Goal: Find specific page/section: Find specific page/section

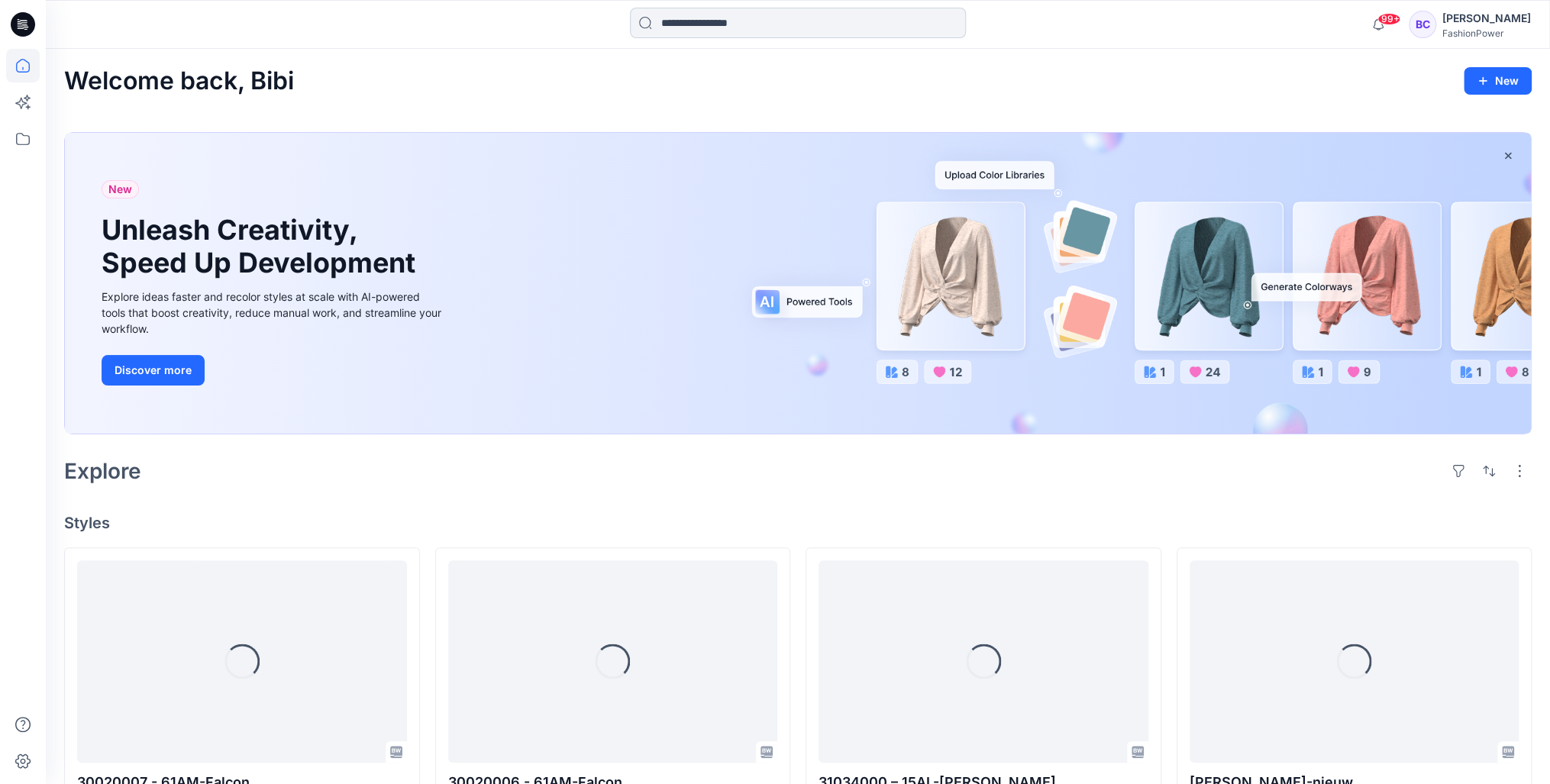
click at [730, 10] on div "99+ Notifications Your style 30020007 - 61AM-Falcon is ready 2 hours ago Your s…" at bounding box center [797, 24] width 1504 height 49
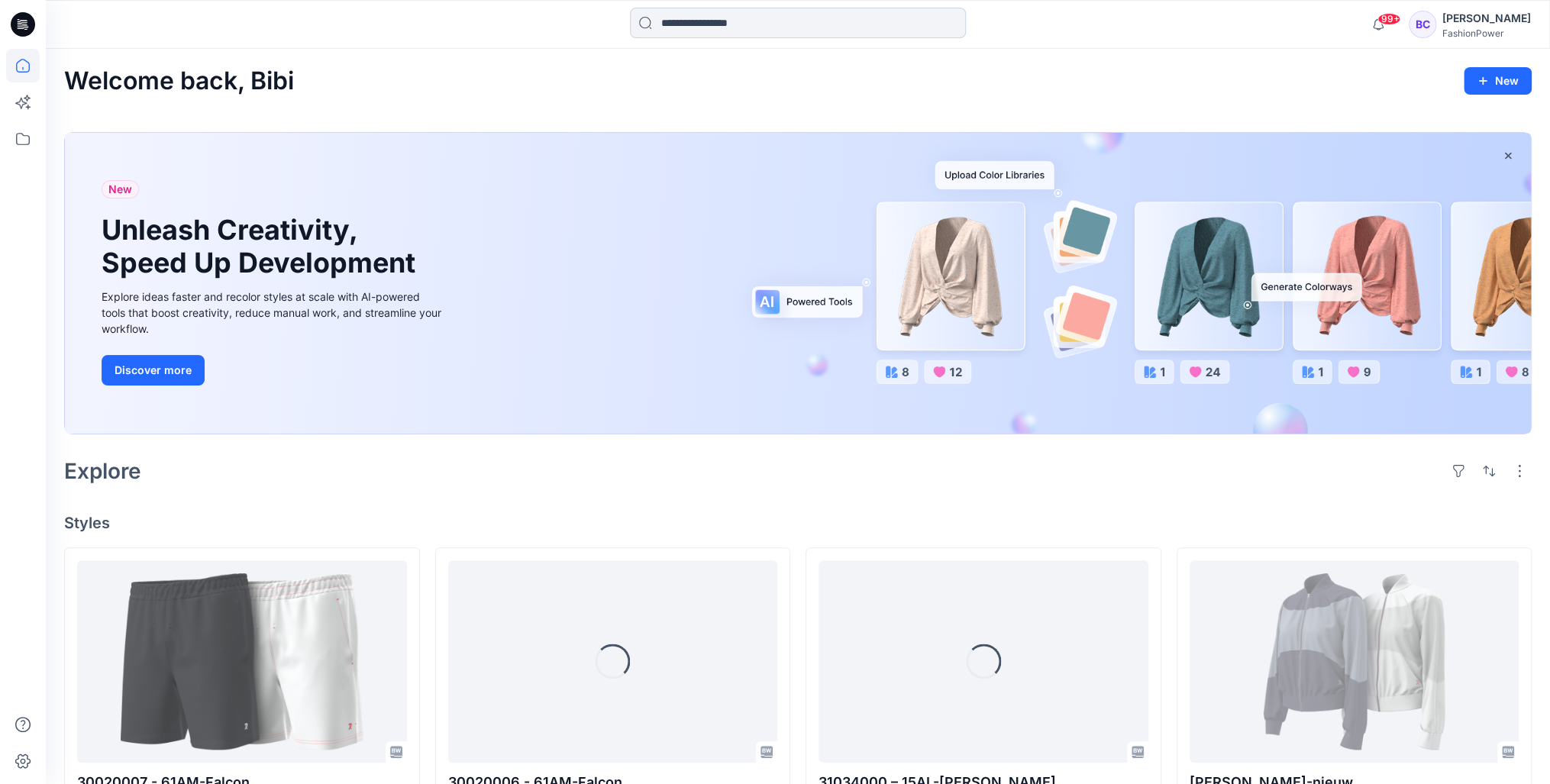
click at [724, 31] on input at bounding box center [797, 23] width 336 height 31
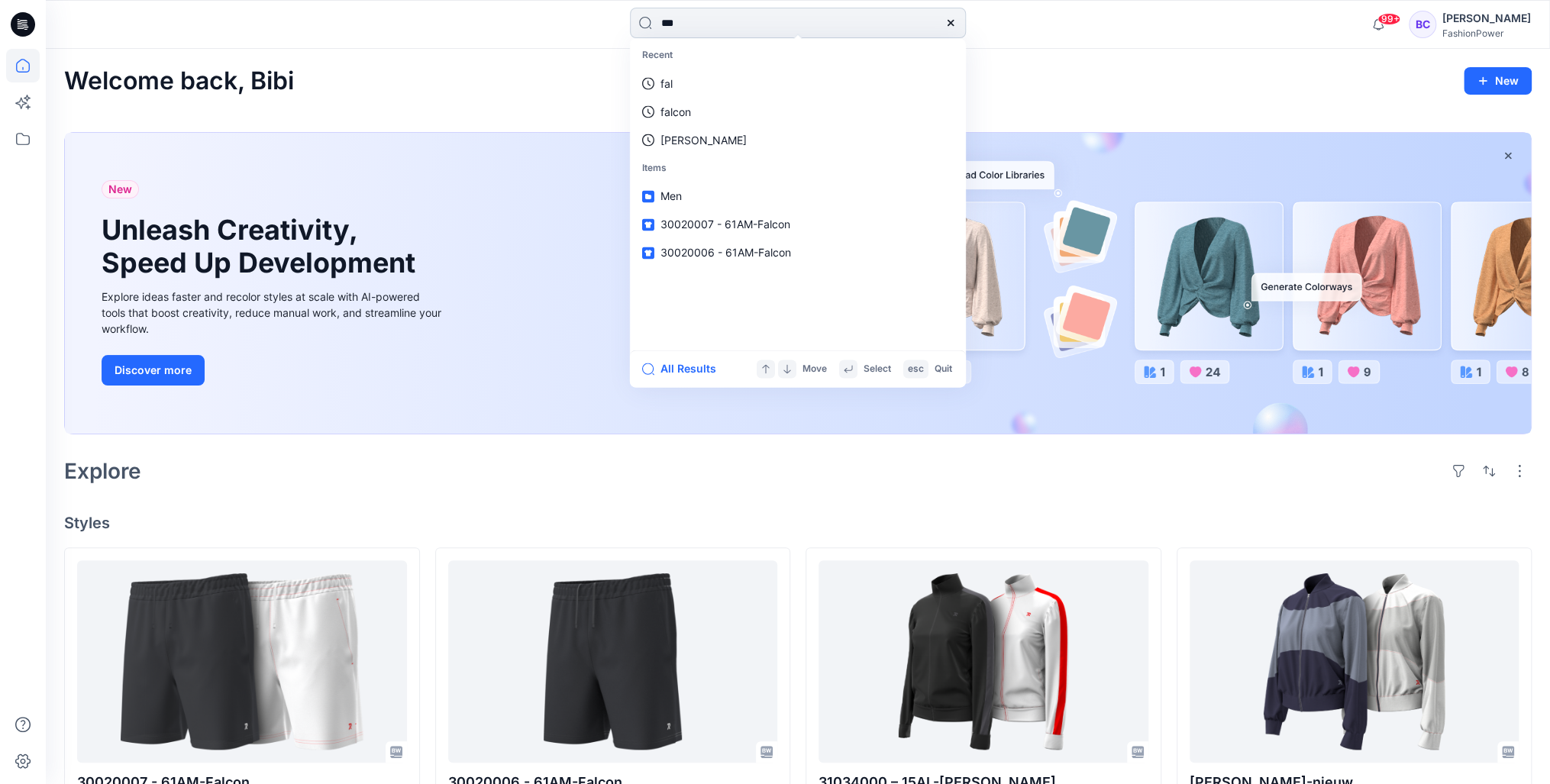
type input "****"
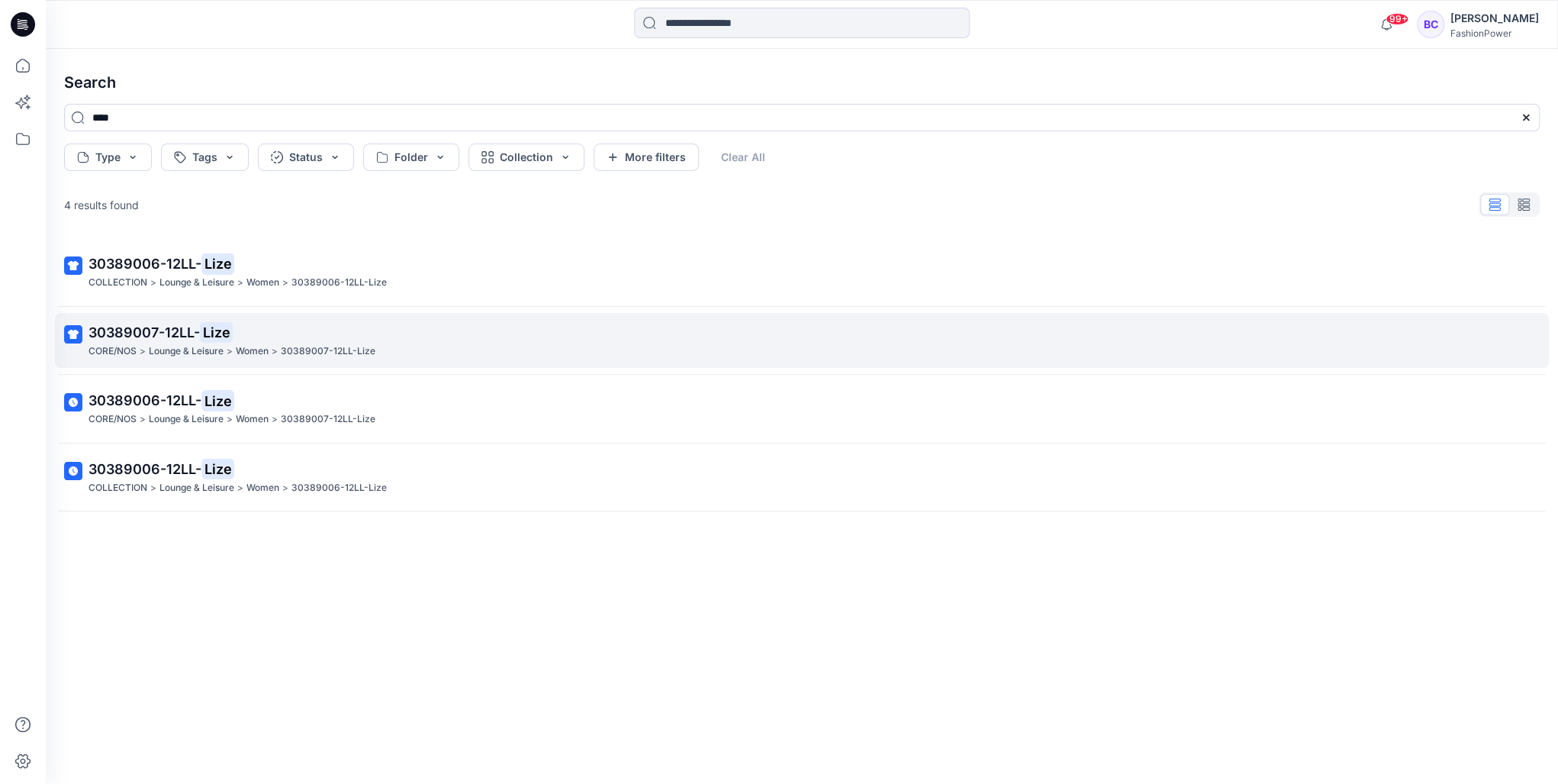
click at [355, 350] on p "30389007-12LL-Lize" at bounding box center [328, 351] width 94 height 16
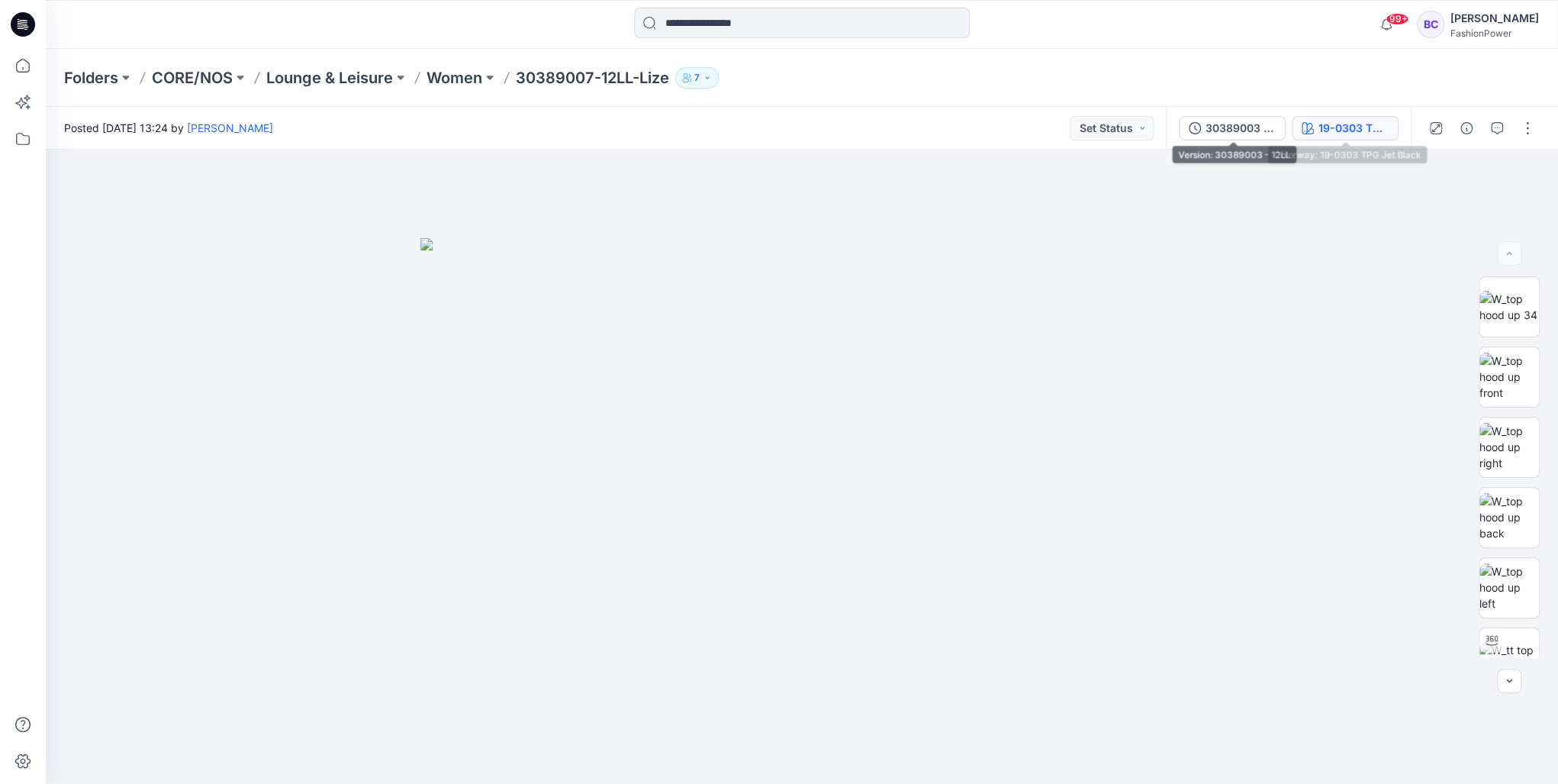
click at [1344, 116] on button "19-0303 TPG Jet Black" at bounding box center [1345, 128] width 107 height 24
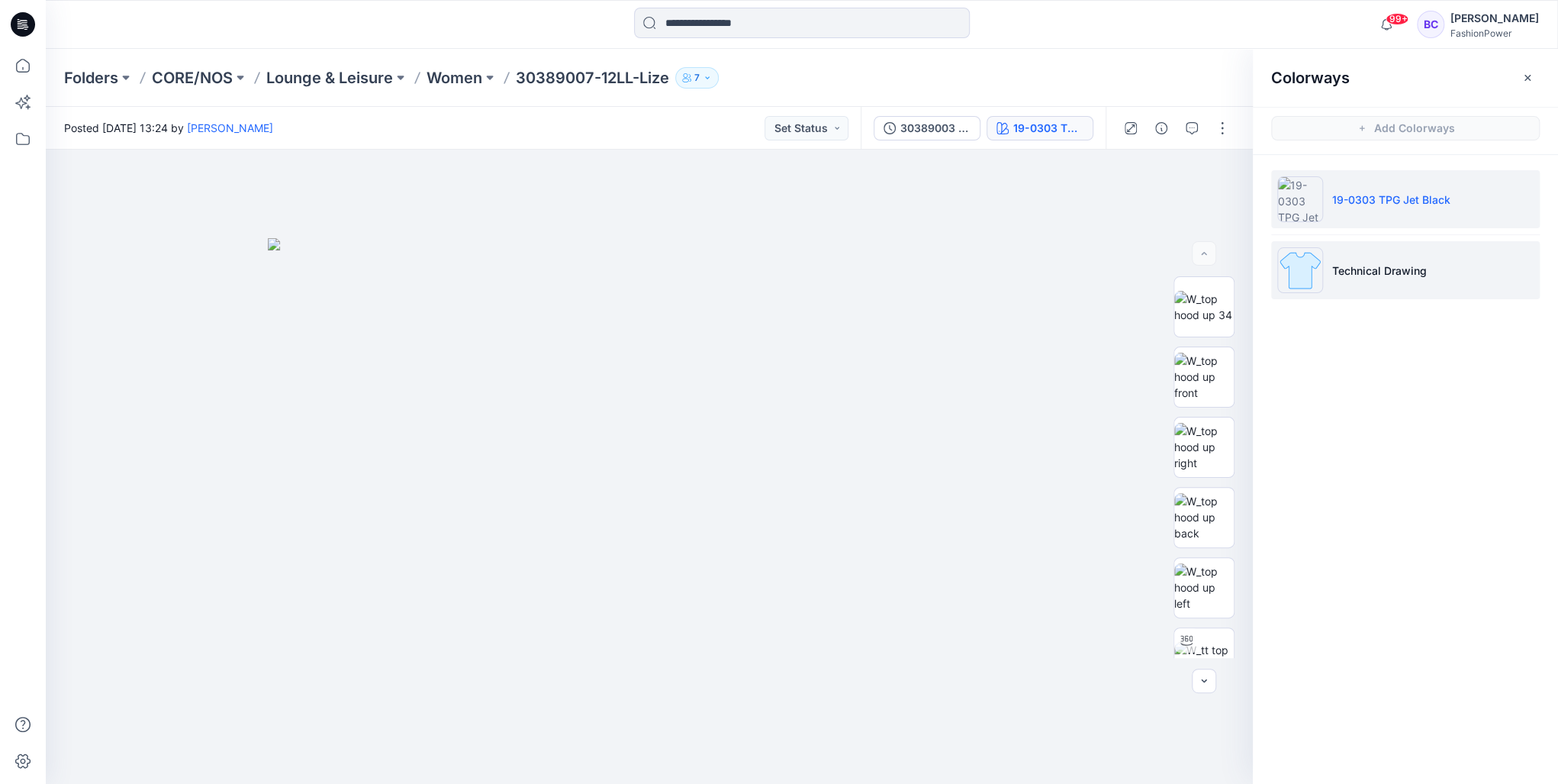
click at [1387, 266] on p "Technical Drawing" at bounding box center [1380, 270] width 94 height 16
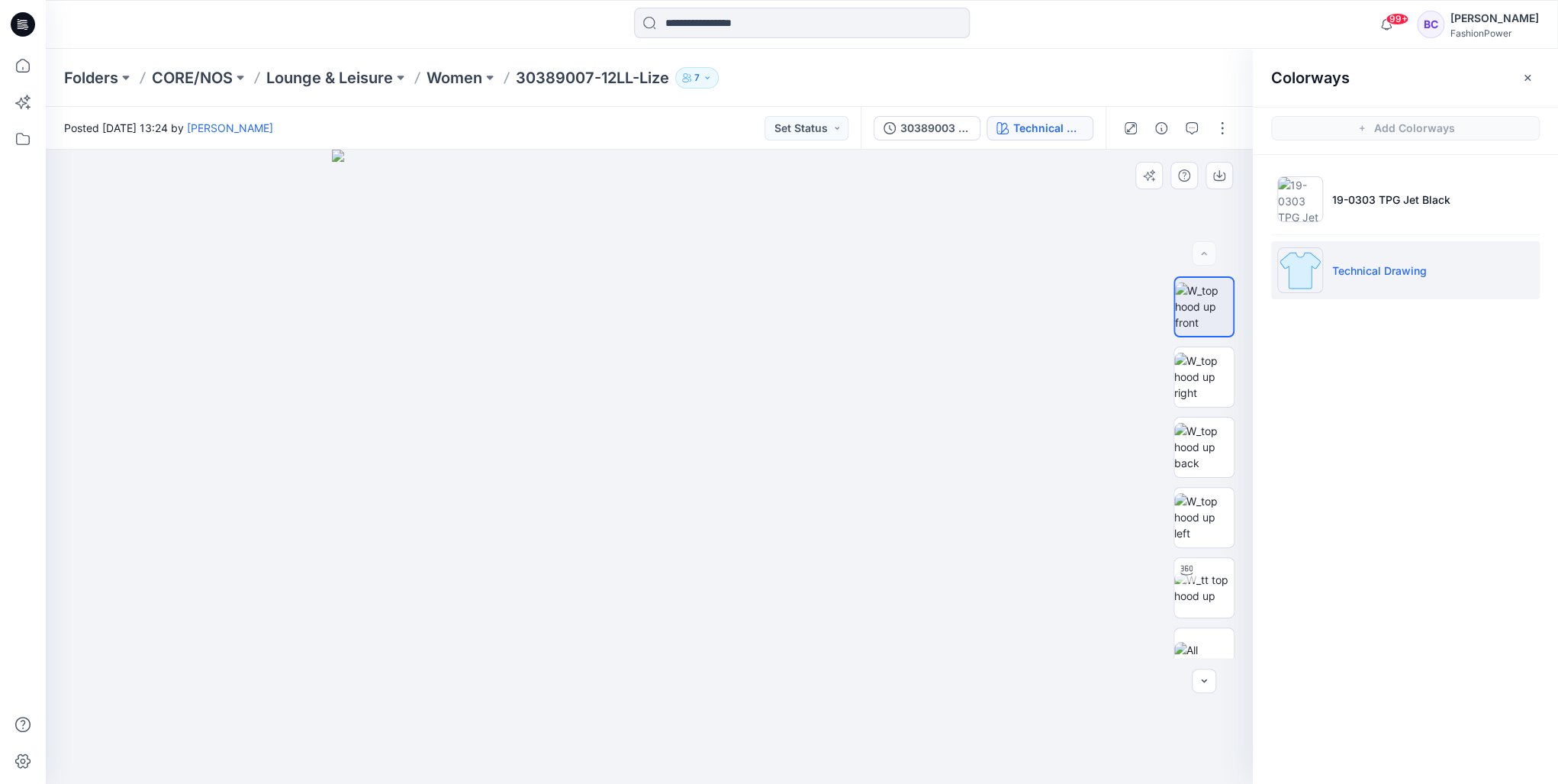
click at [549, 411] on img at bounding box center [649, 466] width 634 height 634
click at [1212, 286] on img at bounding box center [1205, 306] width 58 height 48
click at [1212, 172] on button "button" at bounding box center [1220, 176] width 27 height 27
click at [1204, 439] on img at bounding box center [1204, 447] width 59 height 48
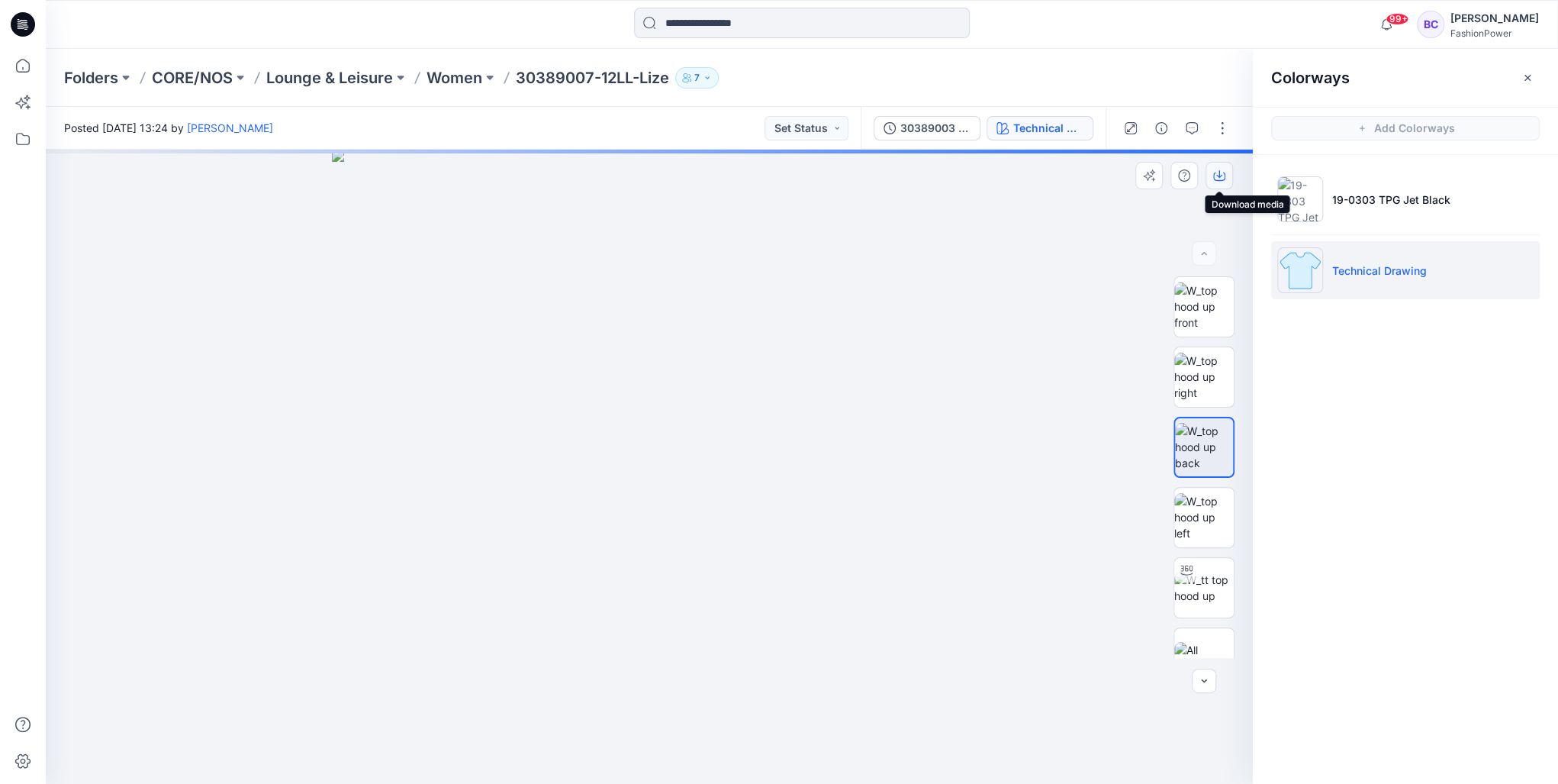
click at [1226, 174] on button "button" at bounding box center [1220, 176] width 27 height 27
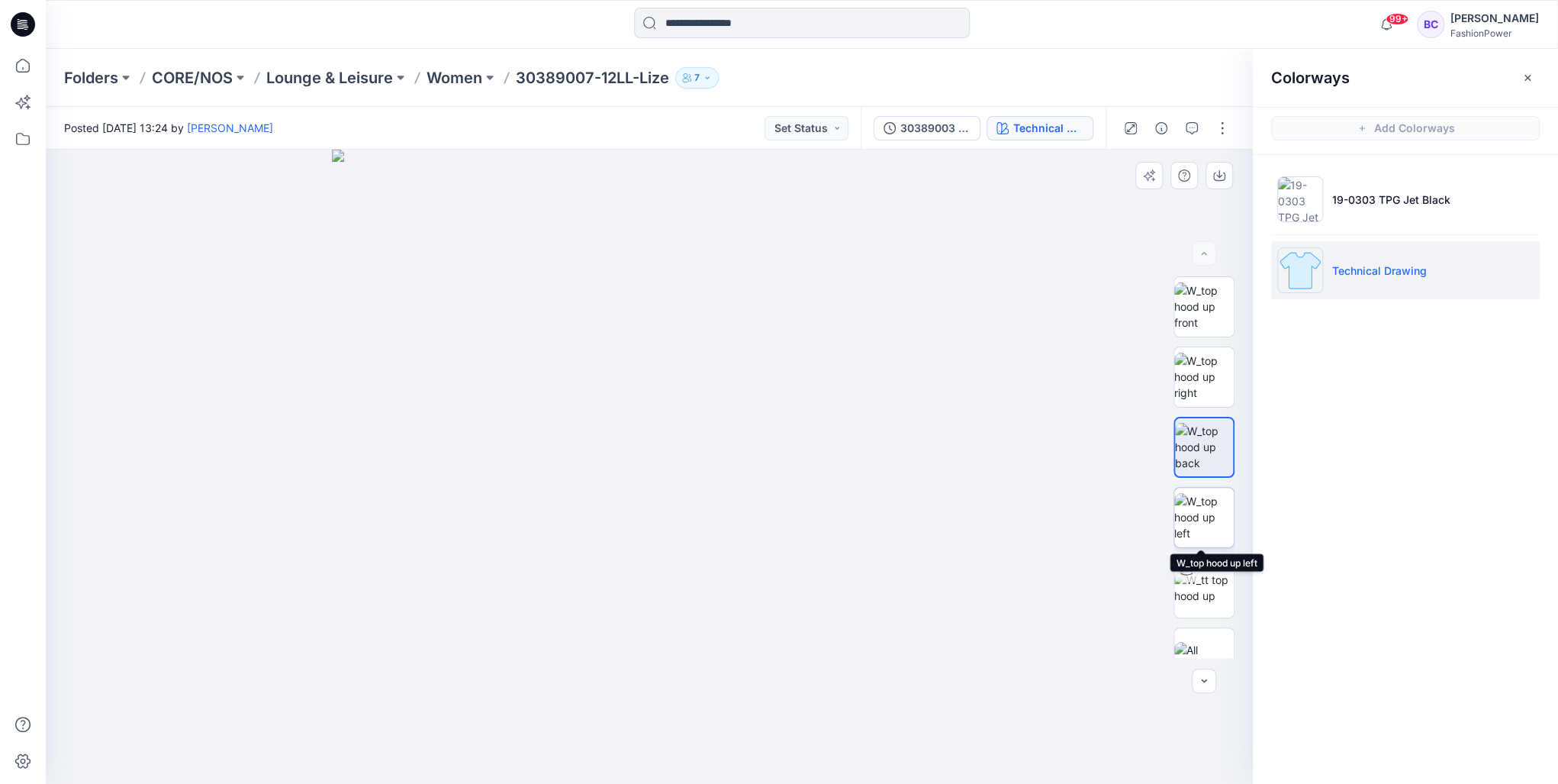
drag, startPoint x: 1205, startPoint y: 522, endPoint x: 1202, endPoint y: 508, distance: 14.3
click at [1205, 522] on img at bounding box center [1204, 517] width 59 height 48
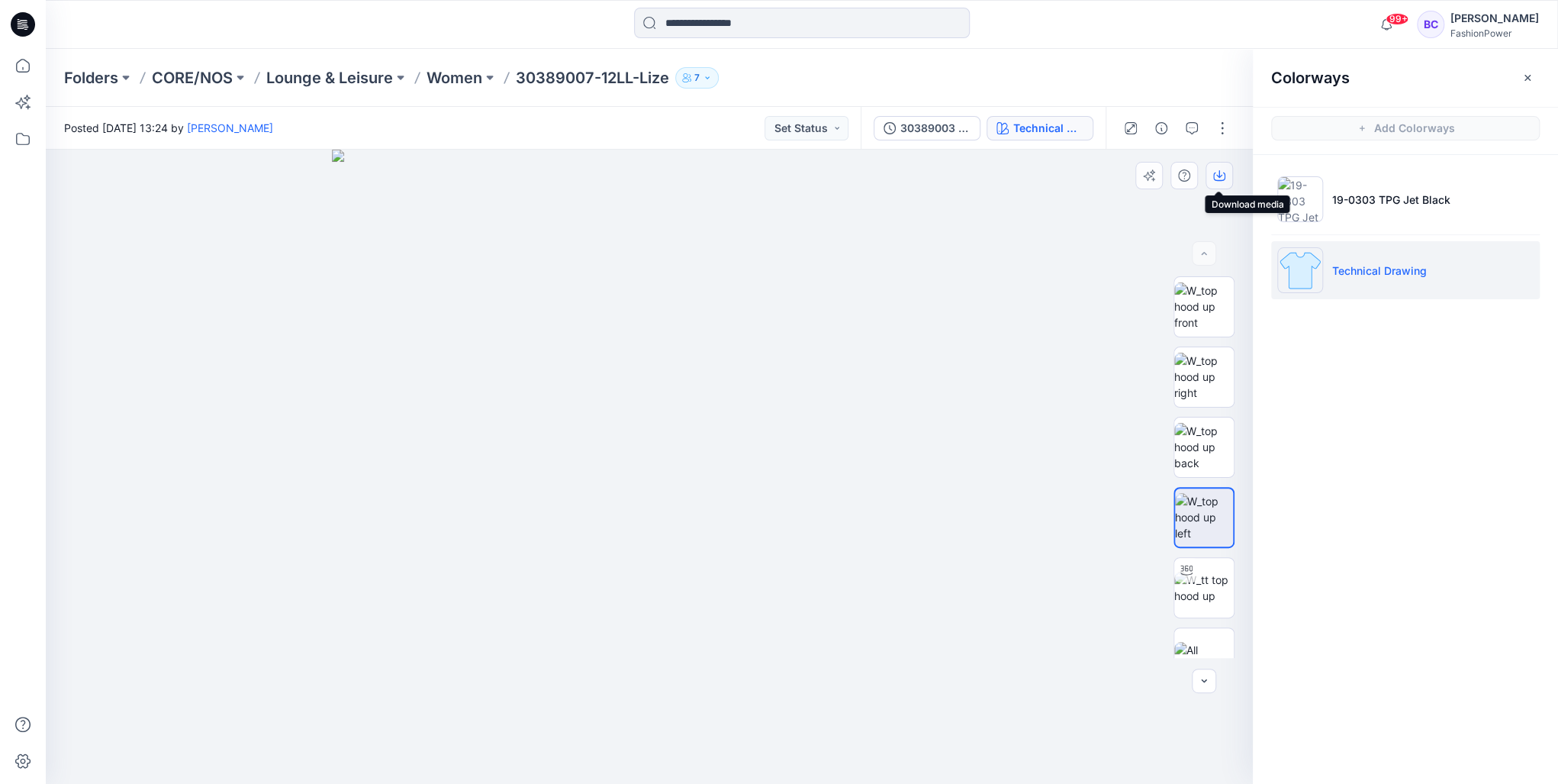
click at [1215, 172] on icon "button" at bounding box center [1219, 177] width 12 height 9
